Goal: Check status: Check status

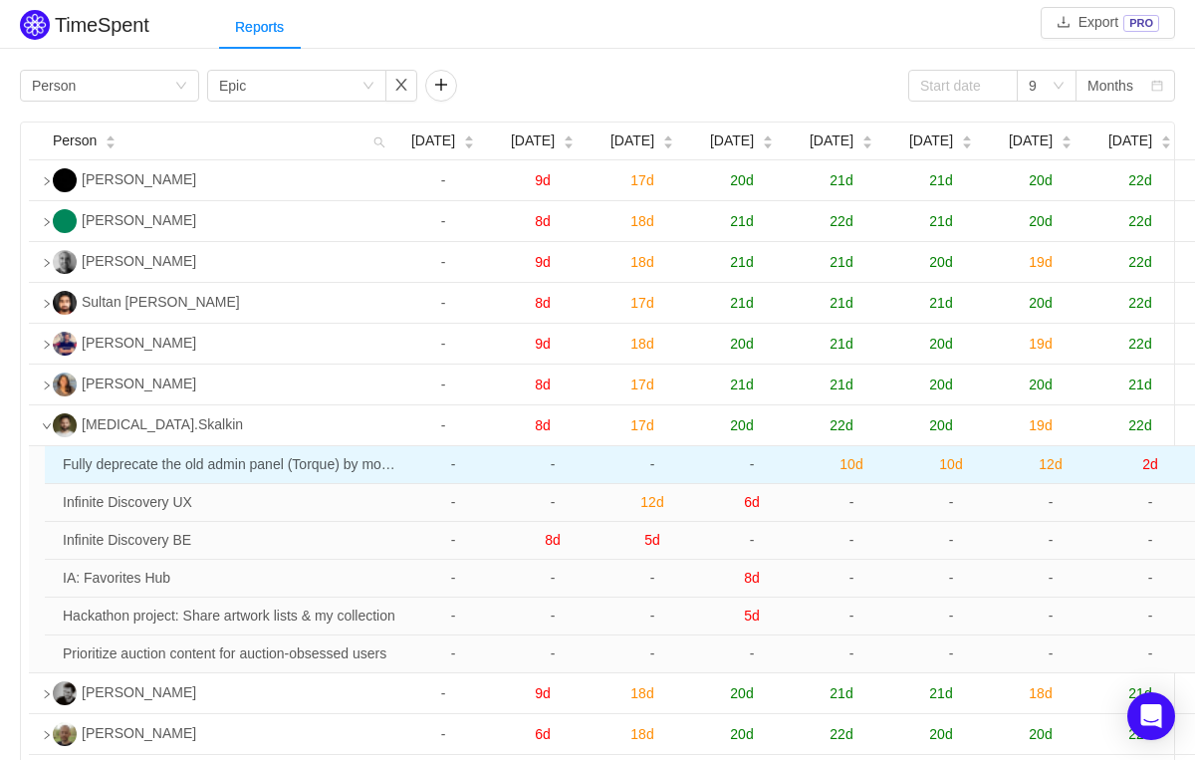
click at [959, 472] on span "10d" at bounding box center [950, 464] width 23 height 16
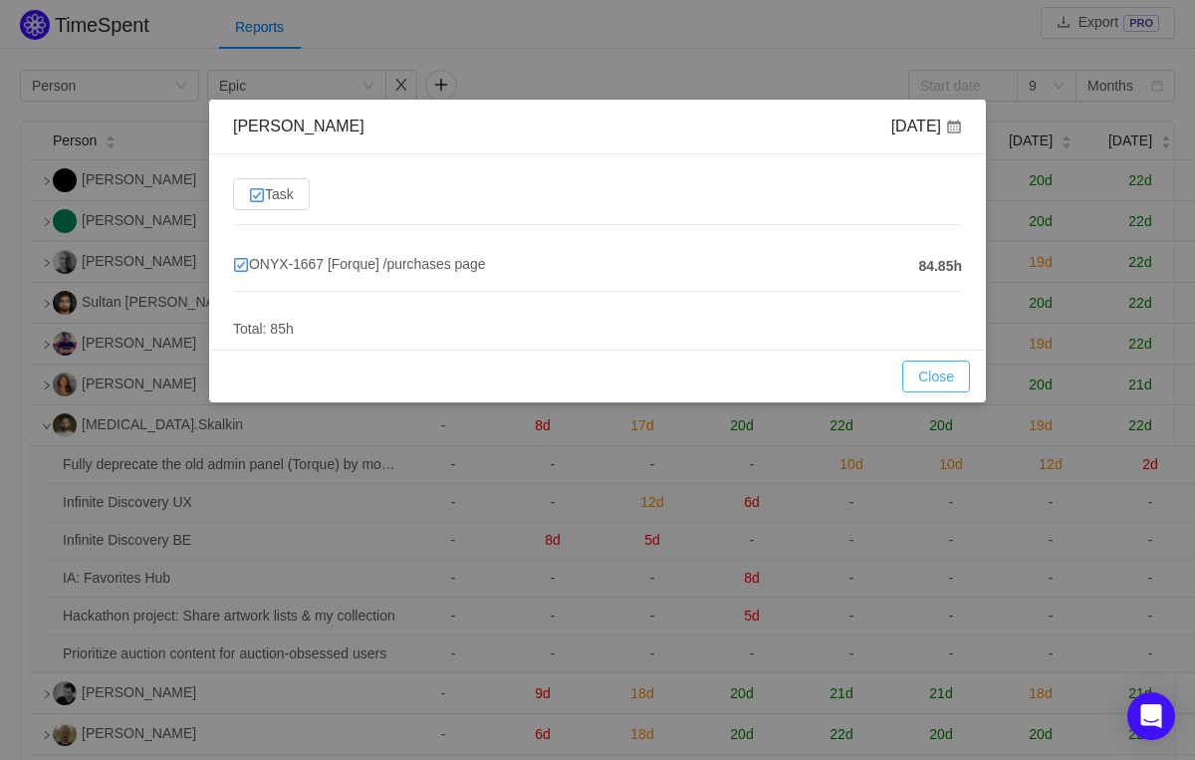
click at [947, 374] on button "Close" at bounding box center [936, 376] width 68 height 32
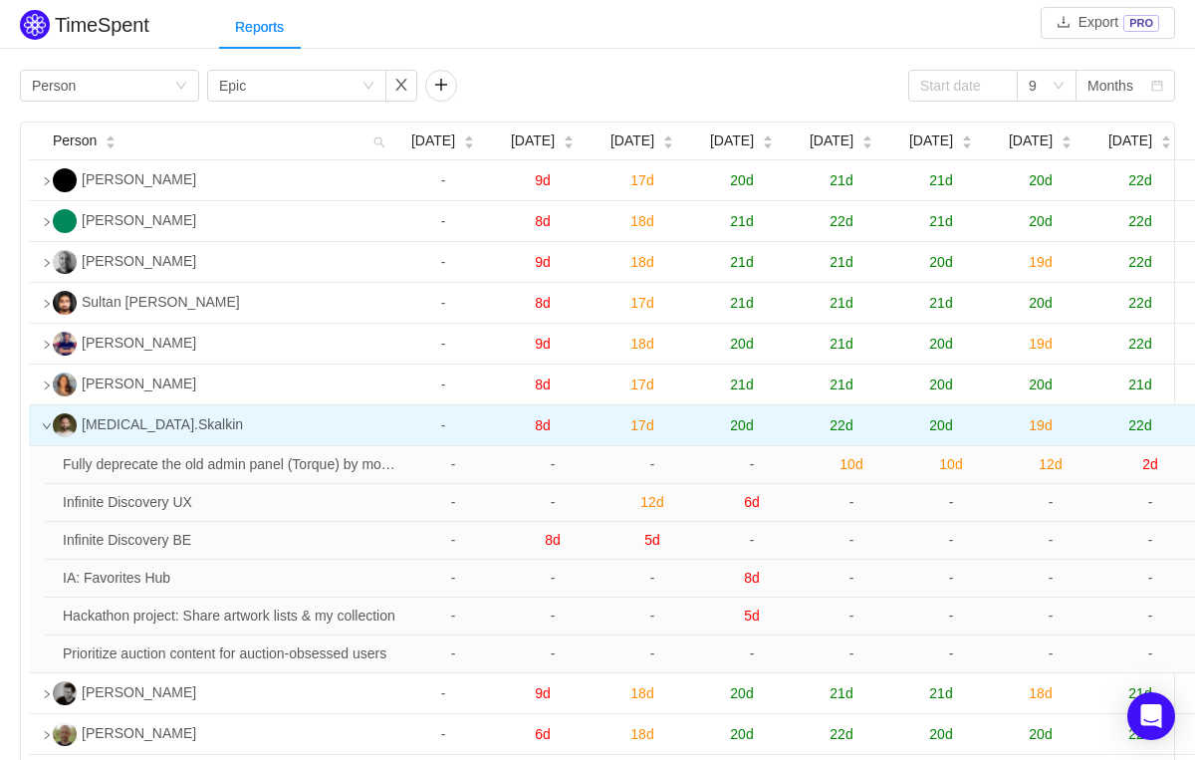
click at [51, 431] on icon "icon: down" at bounding box center [47, 426] width 10 height 10
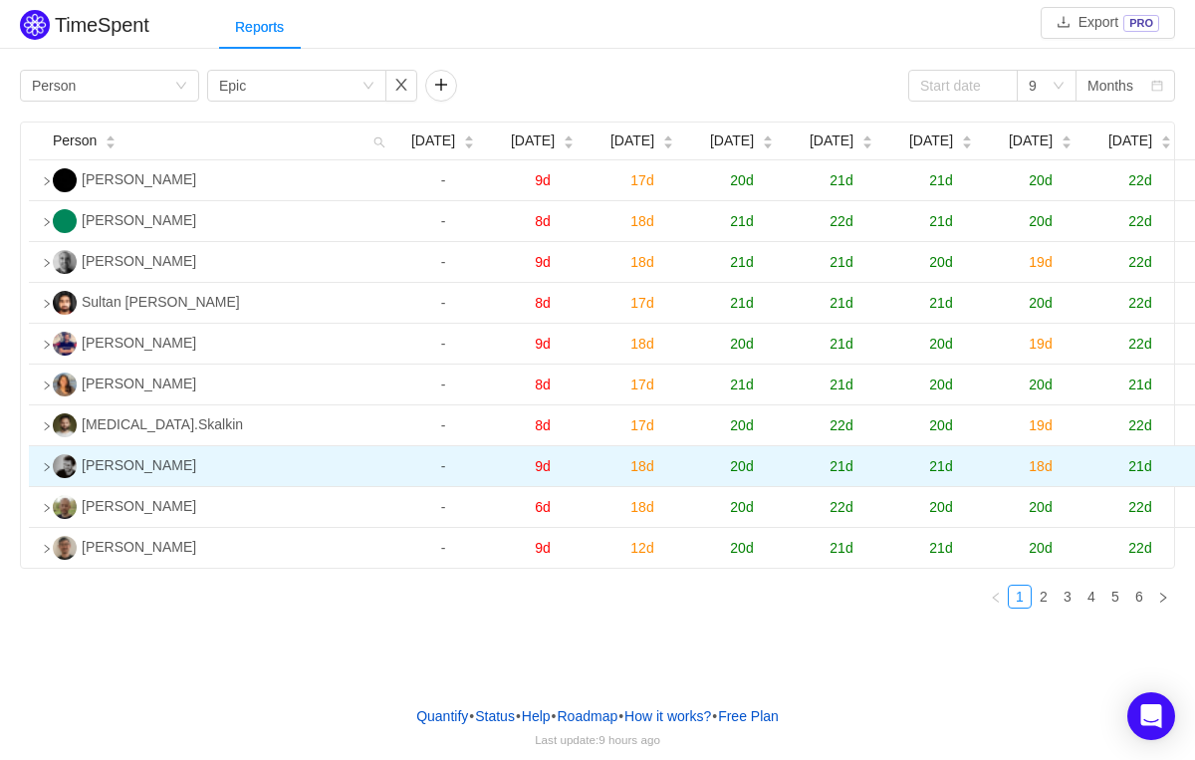
click at [49, 471] on icon "icon: right" at bounding box center [47, 467] width 5 height 8
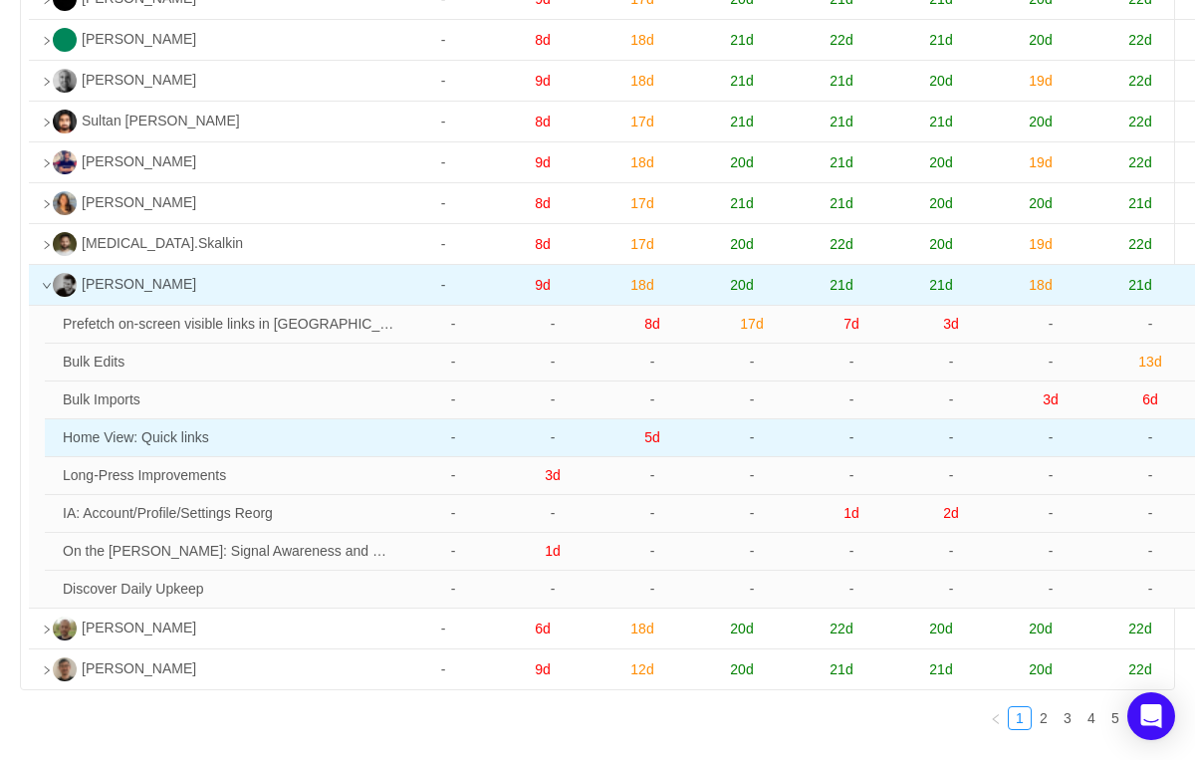
scroll to position [201, 0]
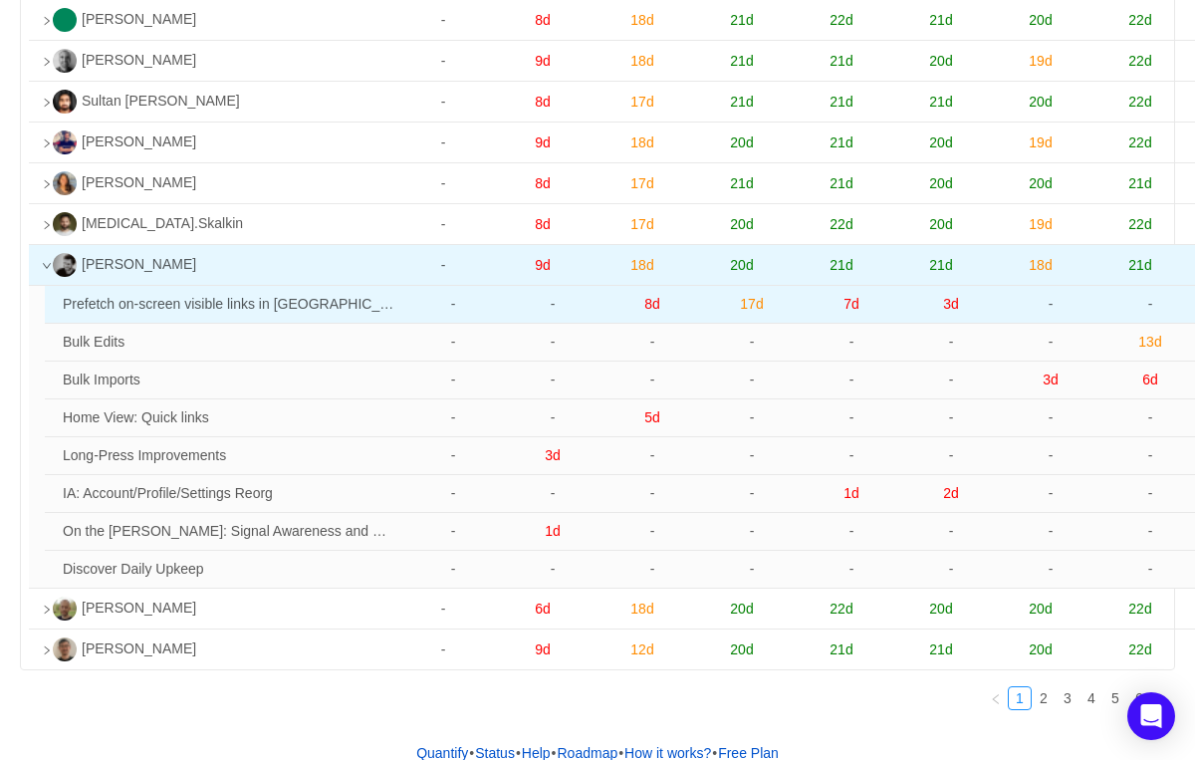
click at [655, 312] on span "8d" at bounding box center [652, 304] width 16 height 16
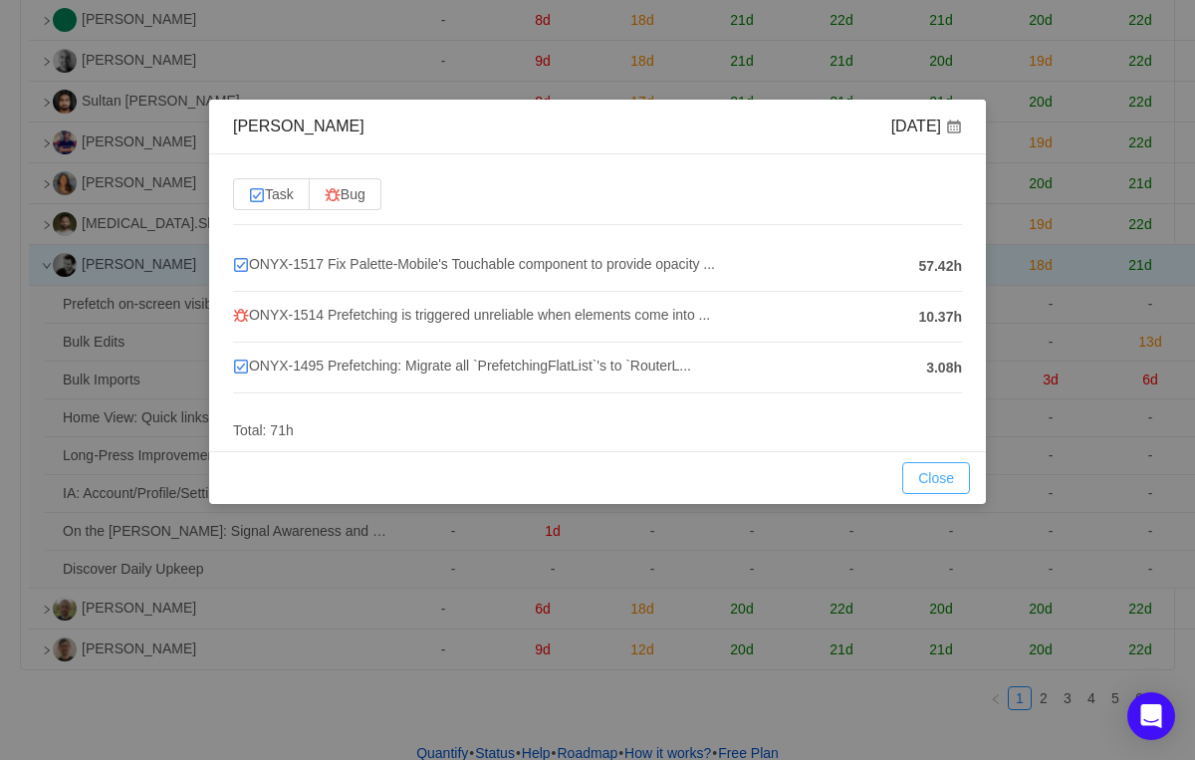
click at [929, 480] on button "Close" at bounding box center [936, 478] width 68 height 32
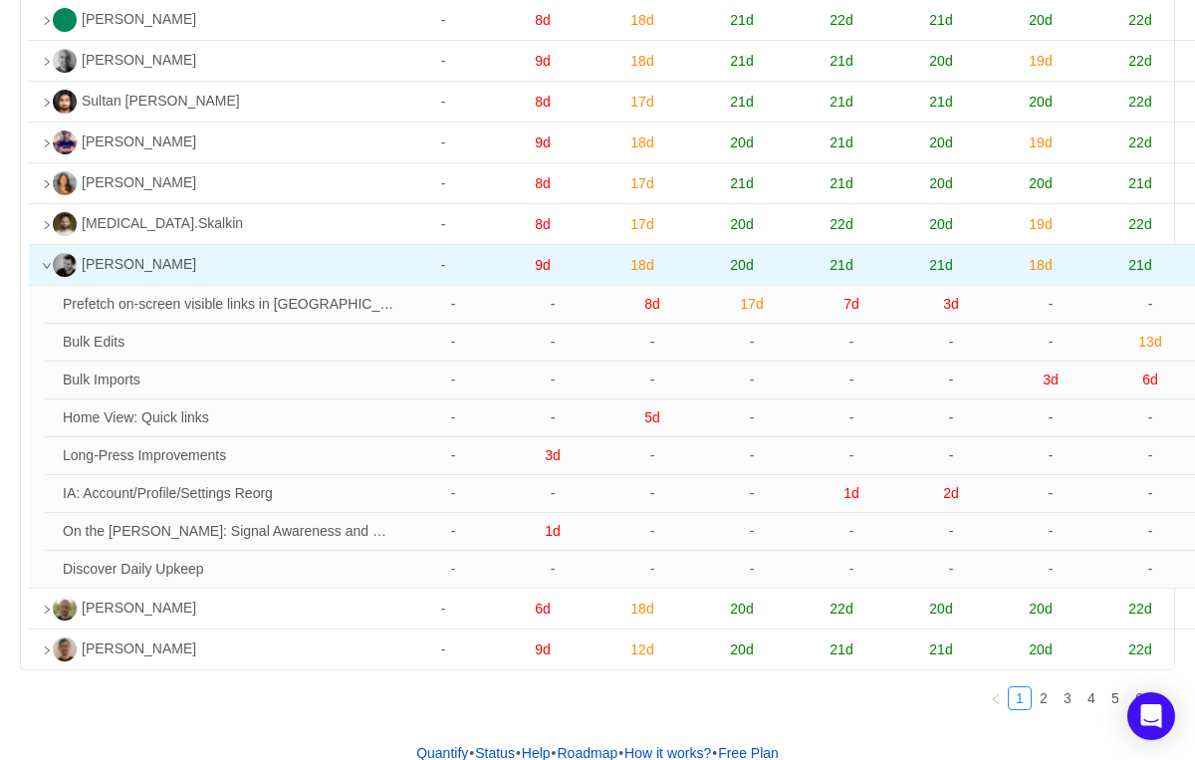
click at [42, 271] on icon "icon: down" at bounding box center [47, 266] width 10 height 10
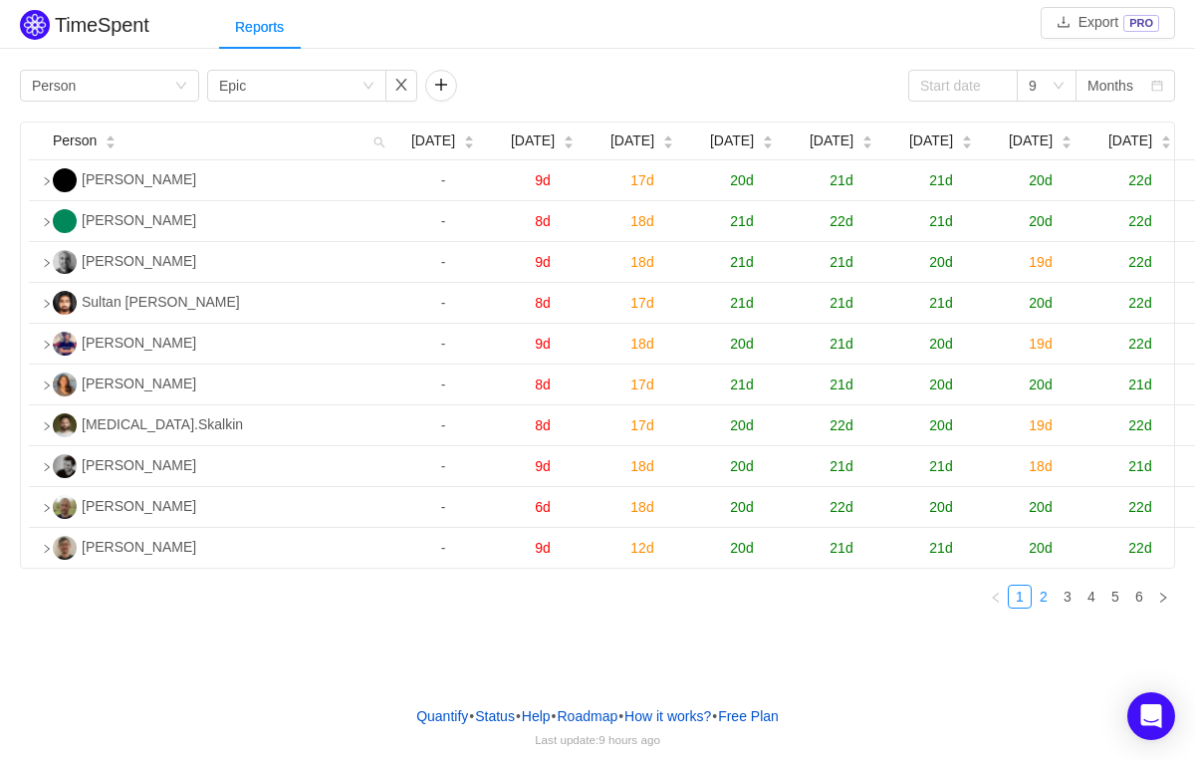
click at [1035, 607] on link "2" at bounding box center [1043, 596] width 22 height 22
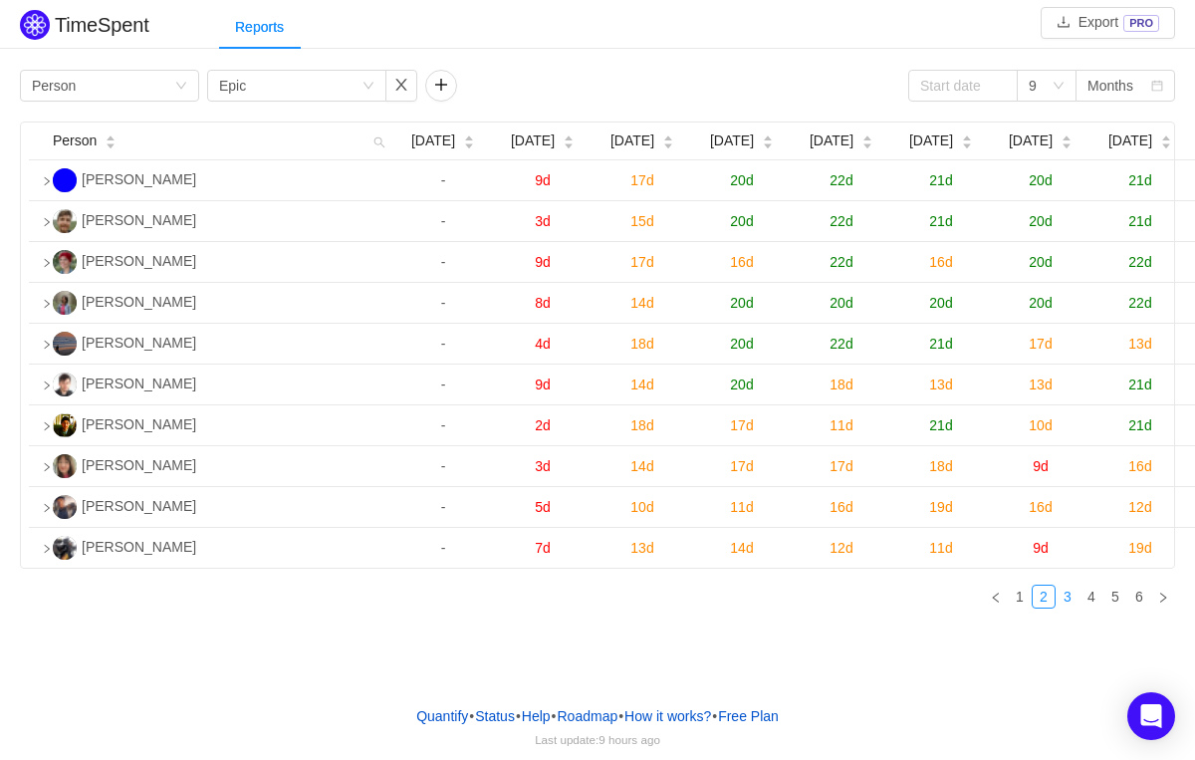
click at [1068, 607] on link "3" at bounding box center [1067, 596] width 22 height 22
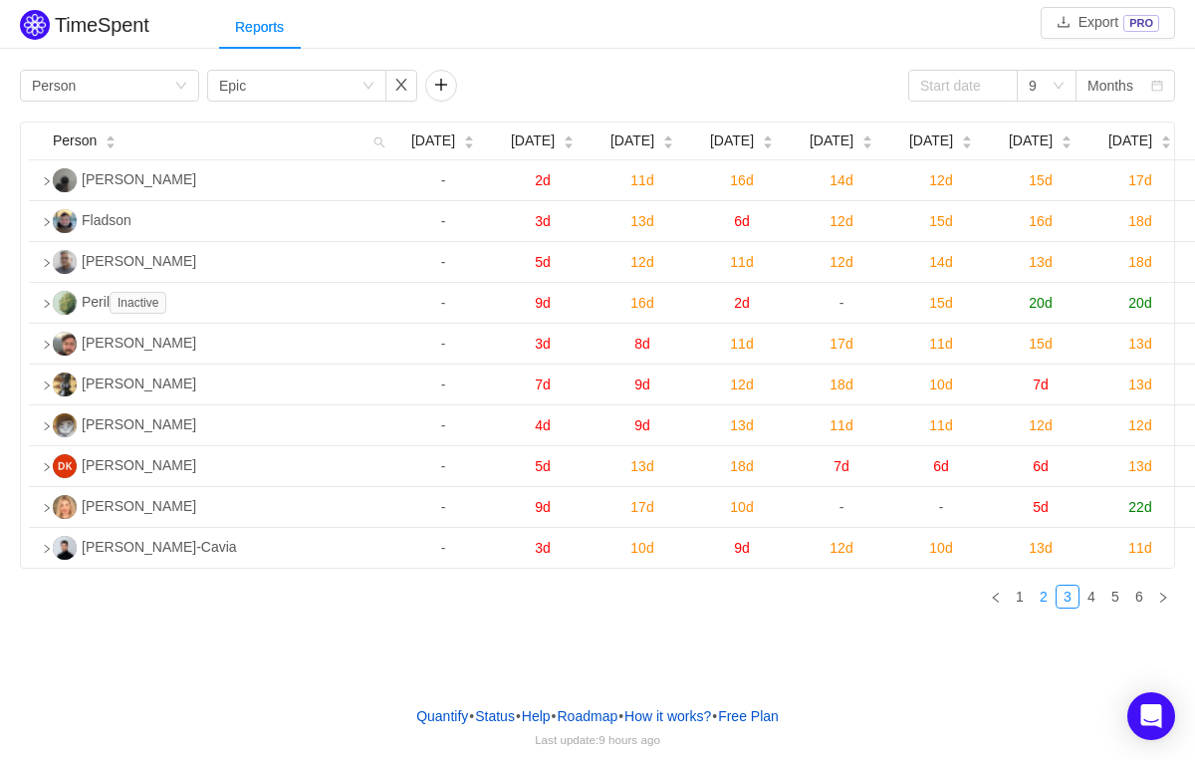
click at [1046, 607] on link "2" at bounding box center [1043, 596] width 22 height 22
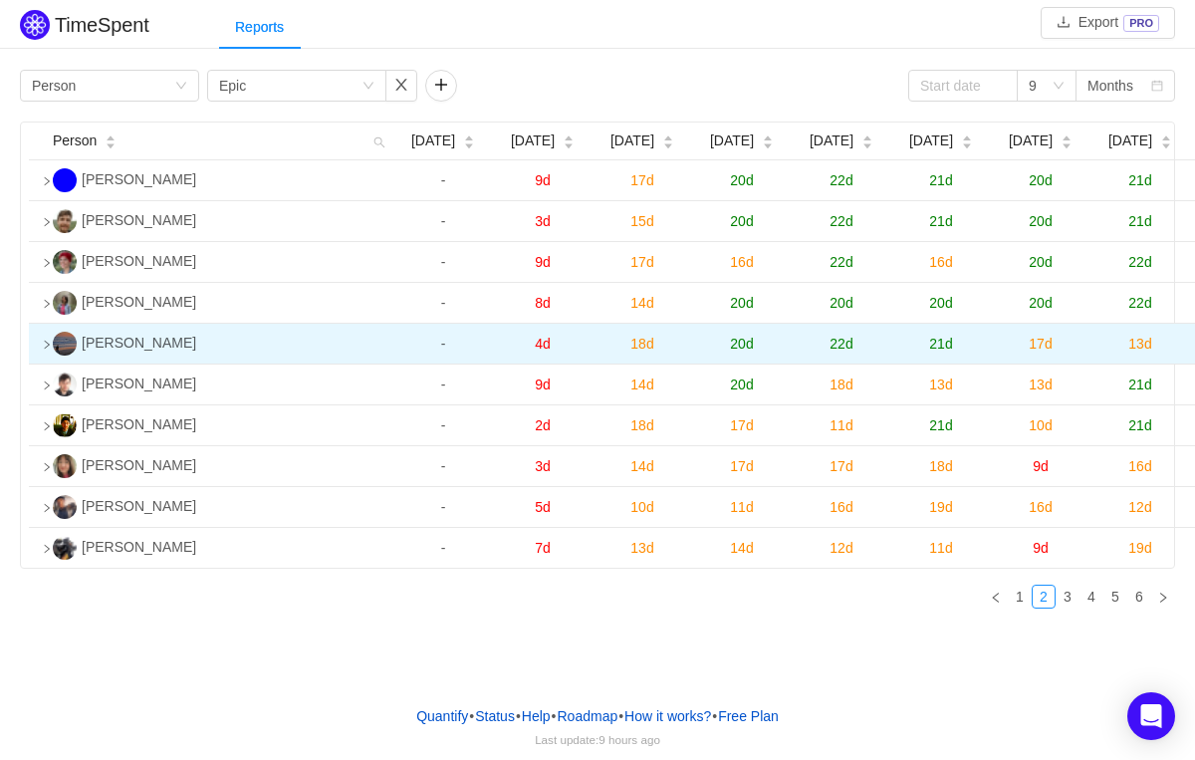
click at [45, 364] on td at bounding box center [37, 344] width 16 height 41
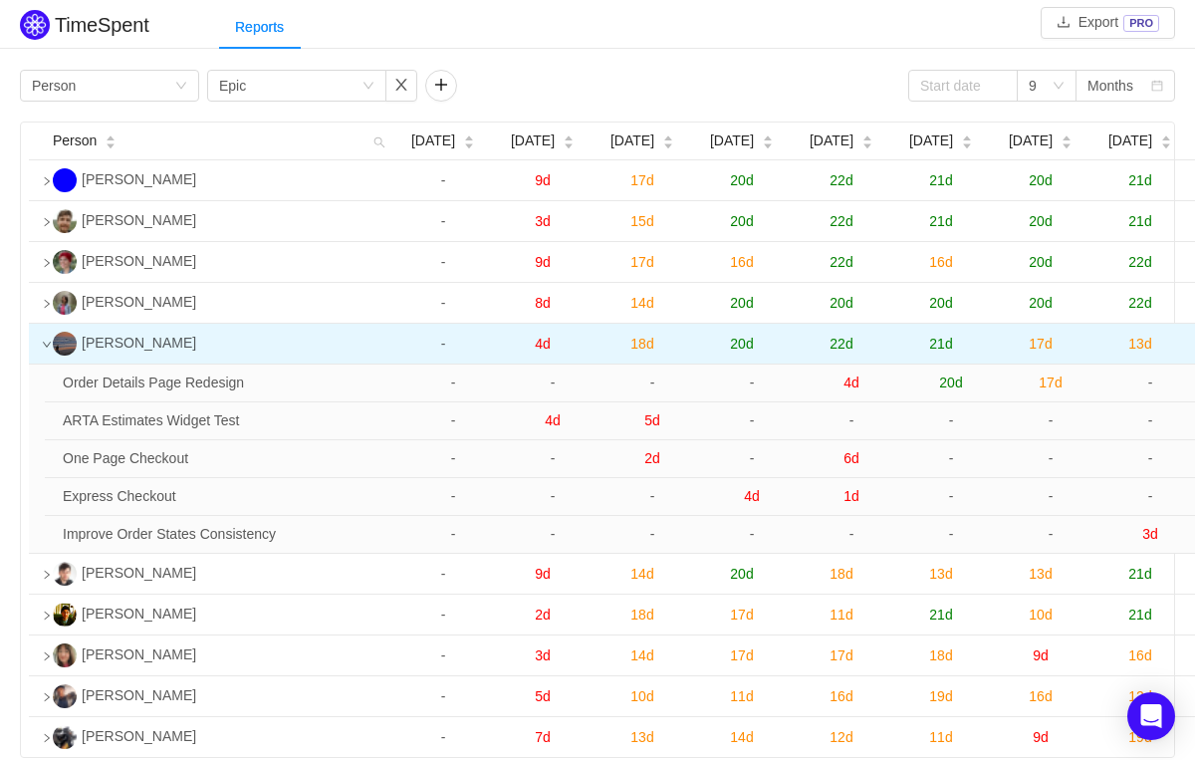
click at [47, 349] on icon "icon: down" at bounding box center [47, 344] width 10 height 10
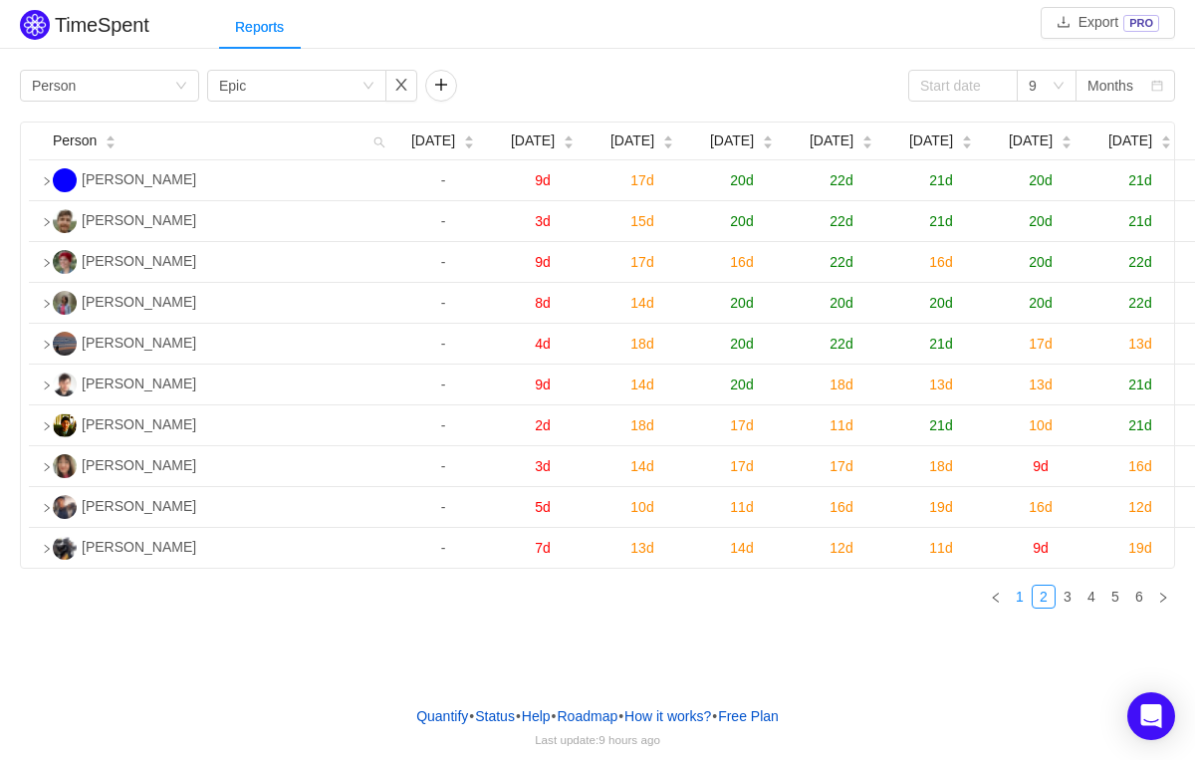
click at [1015, 607] on link "1" at bounding box center [1019, 596] width 22 height 22
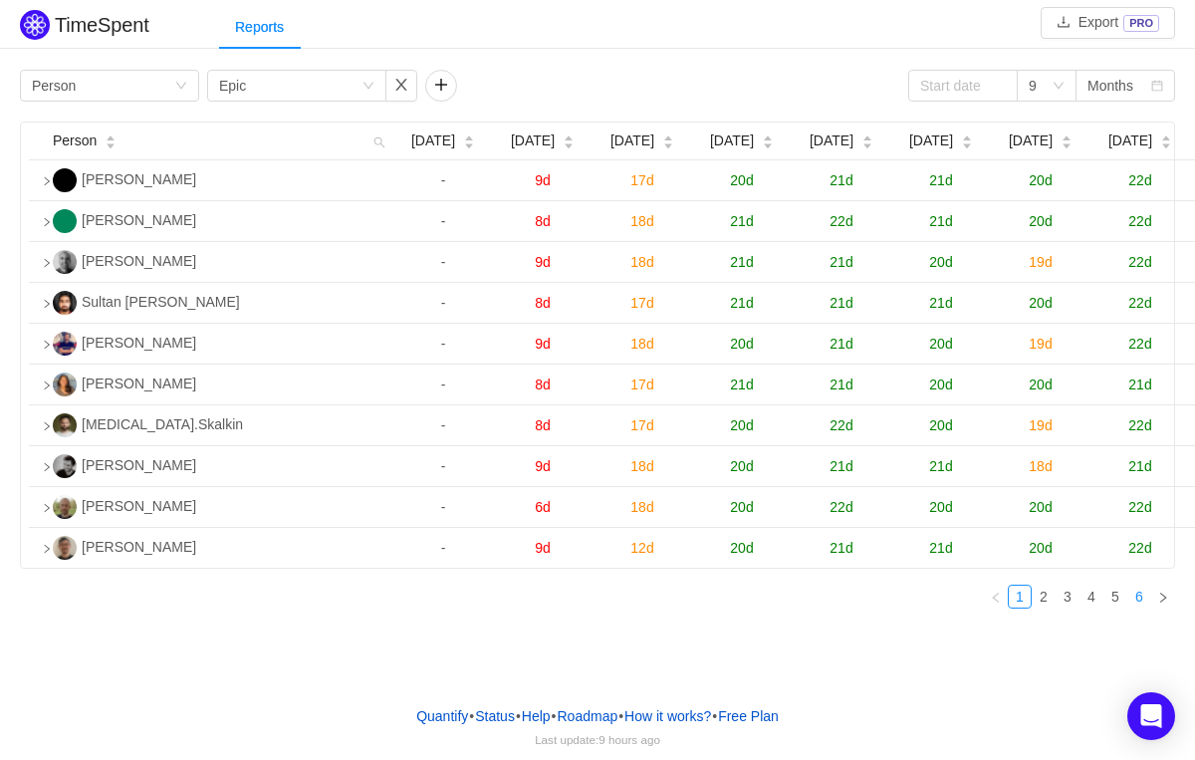
click at [1137, 607] on link "6" at bounding box center [1139, 596] width 22 height 22
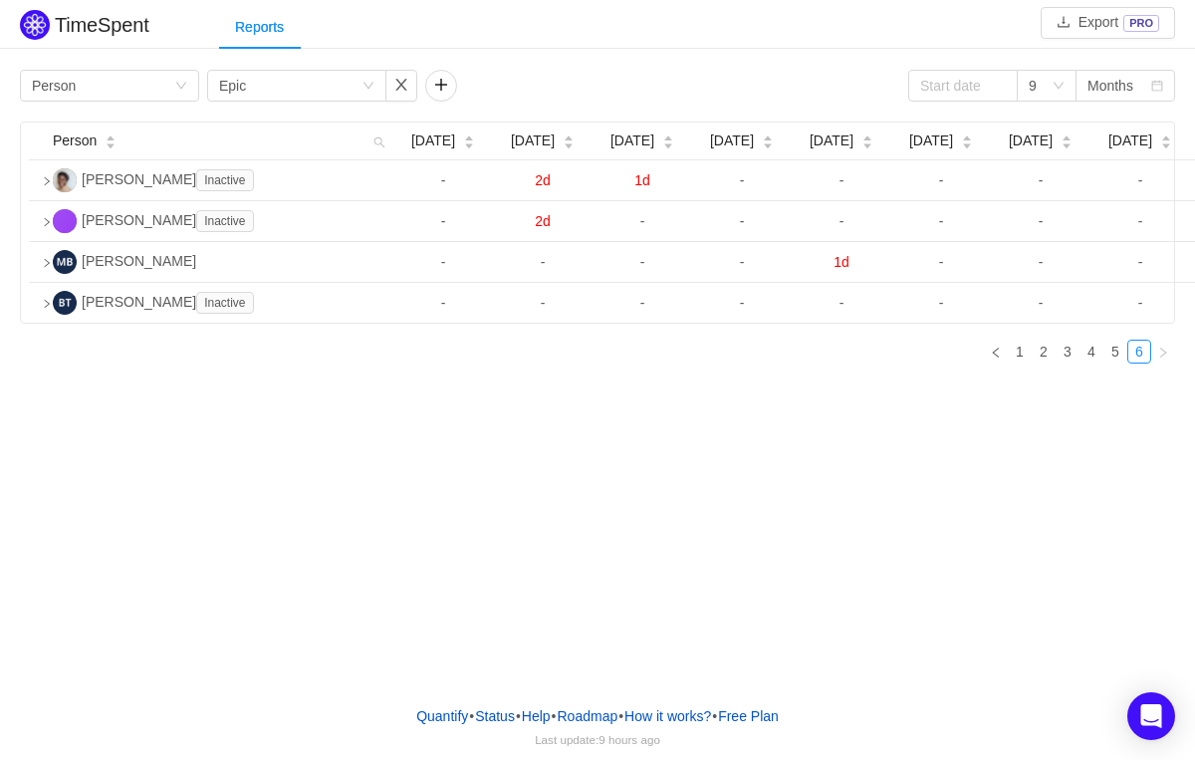
click at [1126, 618] on div "TimeSpent Export PRO Reports Group by Person Group by Epic 9 Months Person [DAT…" at bounding box center [597, 344] width 1195 height 689
click at [1115, 362] on link "5" at bounding box center [1115, 351] width 22 height 22
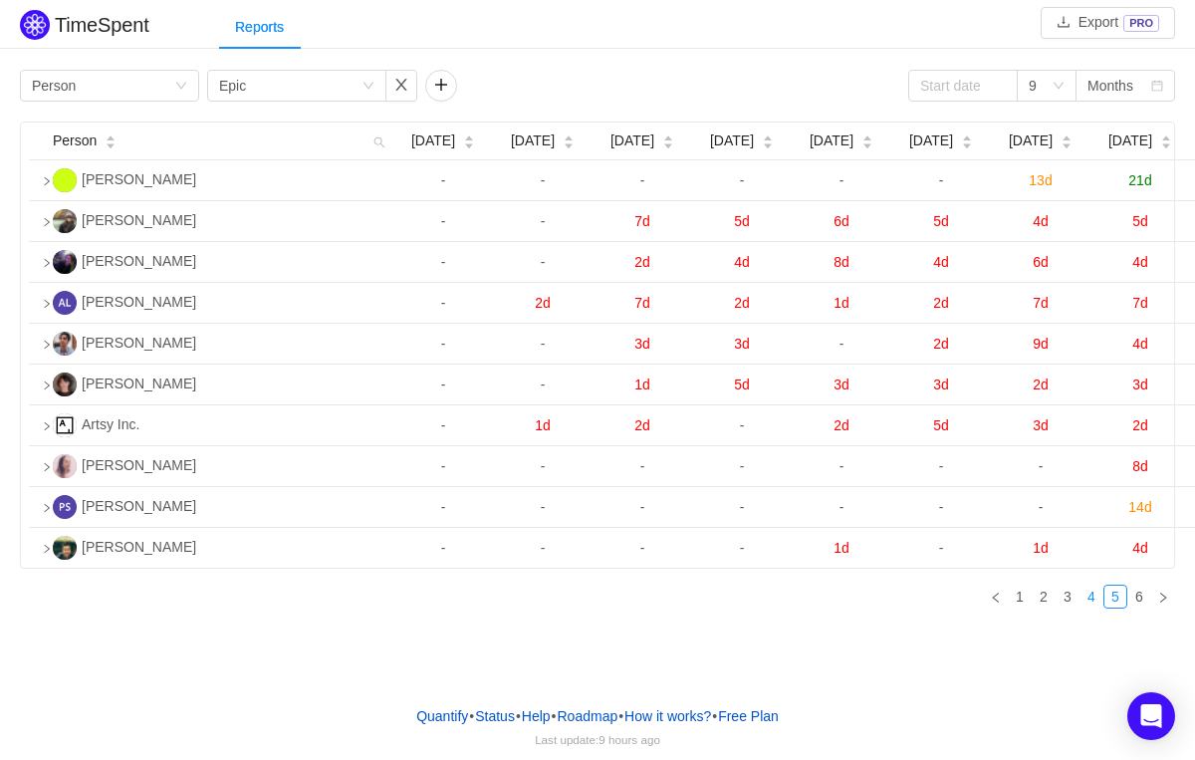
click at [1089, 607] on link "4" at bounding box center [1091, 596] width 22 height 22
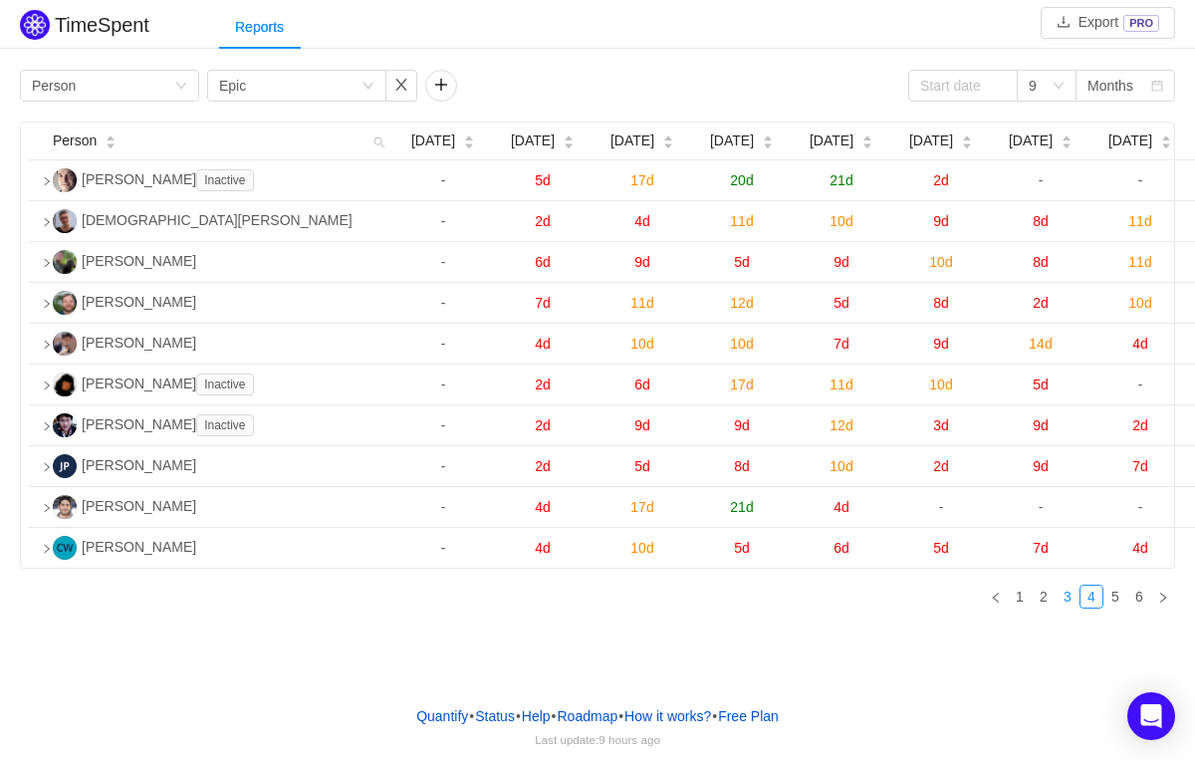
click at [1065, 607] on link "3" at bounding box center [1067, 596] width 22 height 22
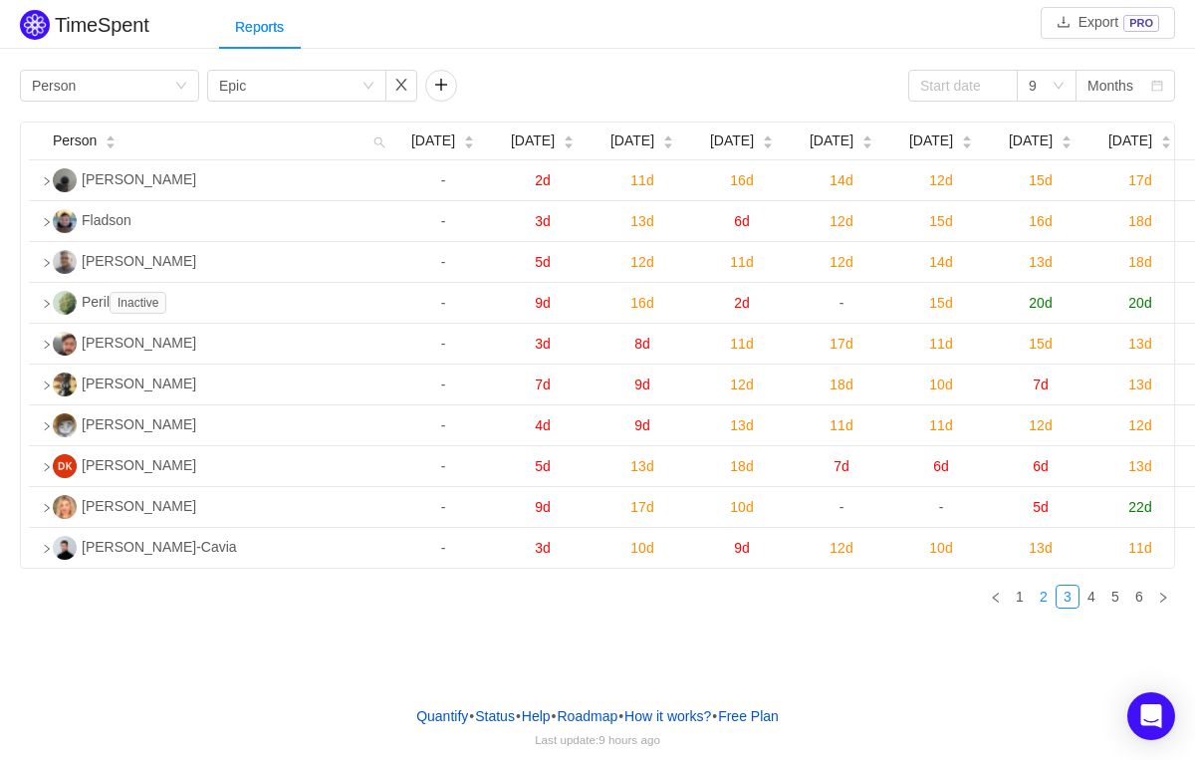
click at [1041, 607] on link "2" at bounding box center [1043, 596] width 22 height 22
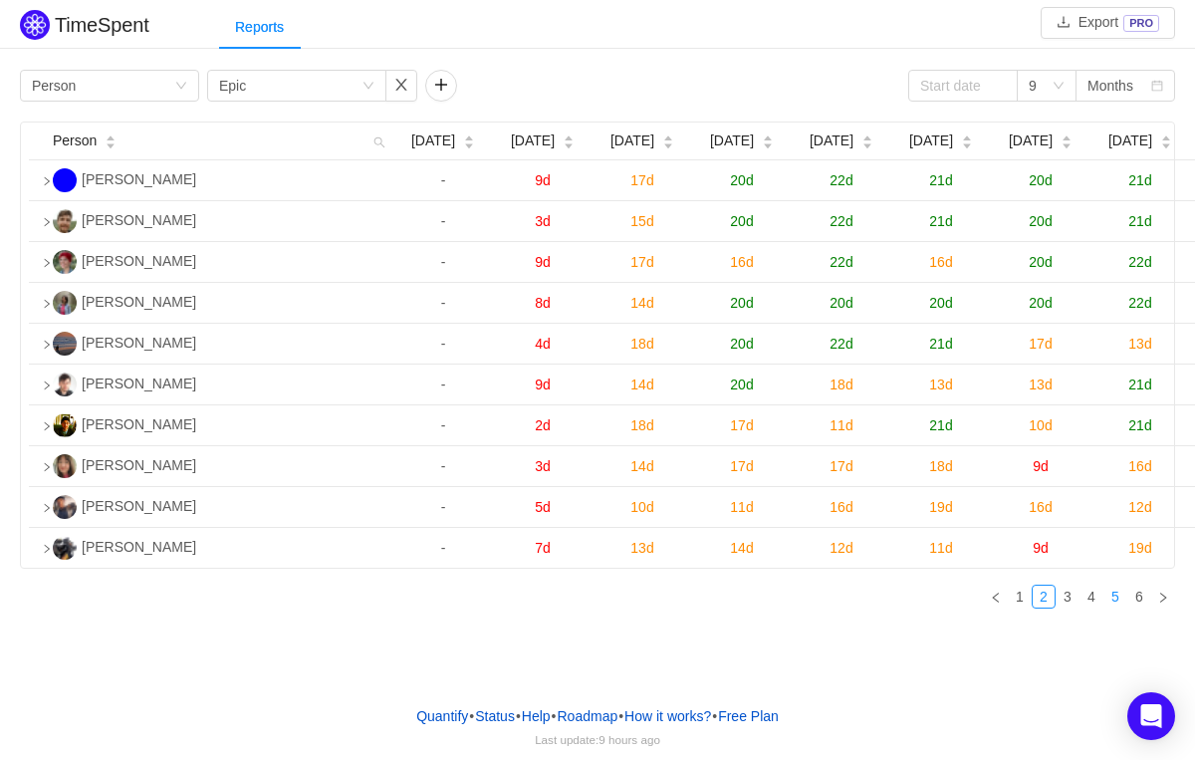
click at [1116, 607] on link "5" at bounding box center [1115, 596] width 22 height 22
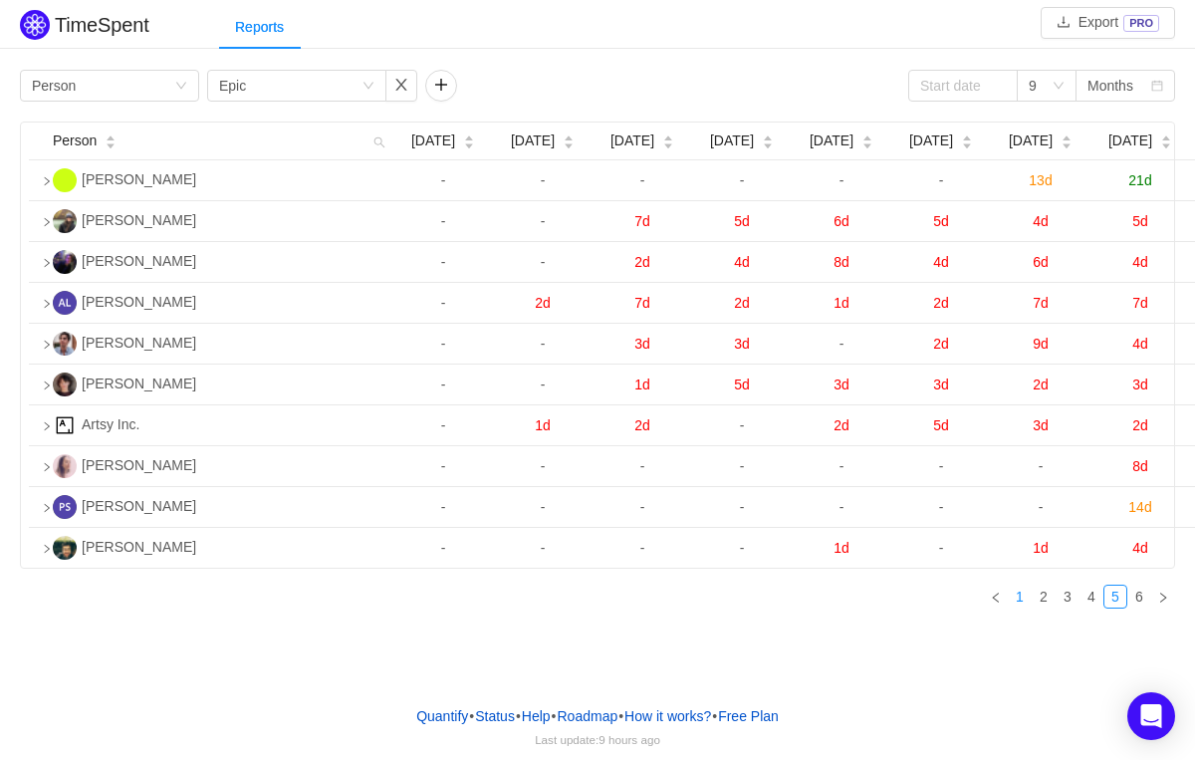
click at [1024, 607] on link "1" at bounding box center [1019, 596] width 22 height 22
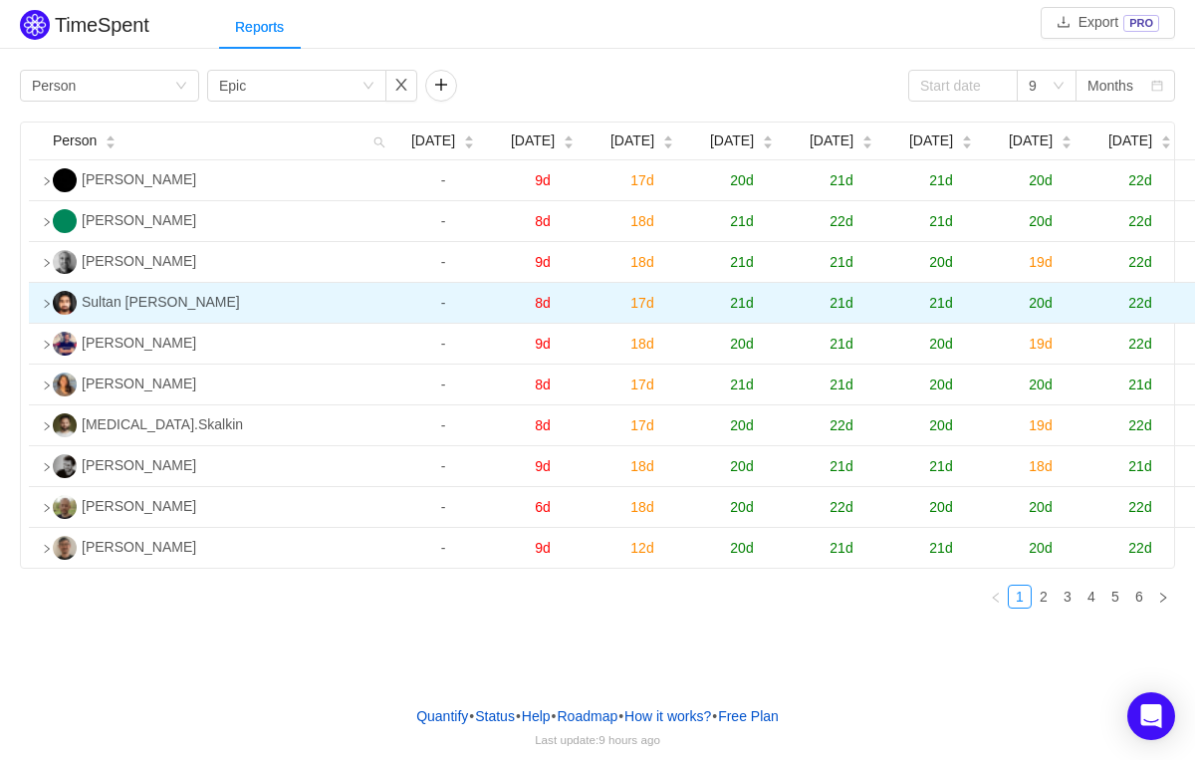
click at [38, 323] on td at bounding box center [37, 303] width 16 height 41
click at [55, 315] on img at bounding box center [65, 303] width 24 height 24
